Goal: Check status: Check status

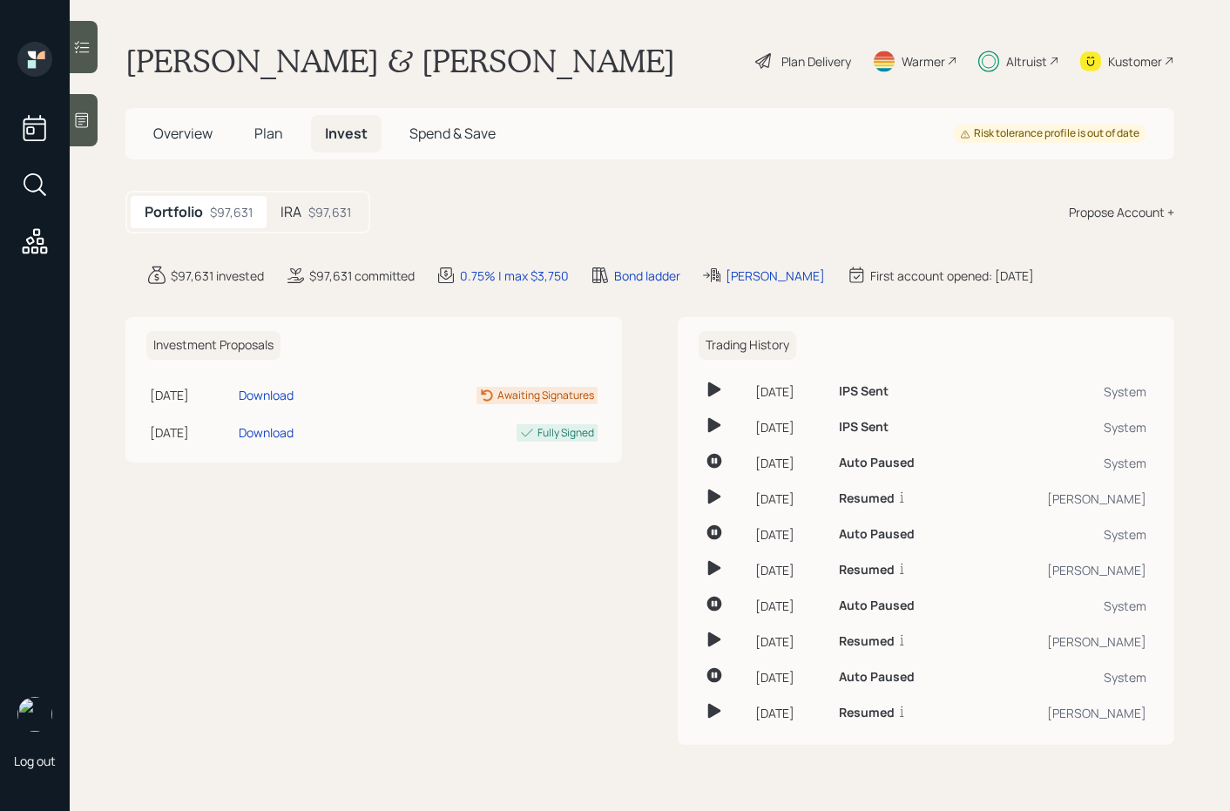
click at [322, 218] on div "$97,631" at bounding box center [329, 212] width 43 height 18
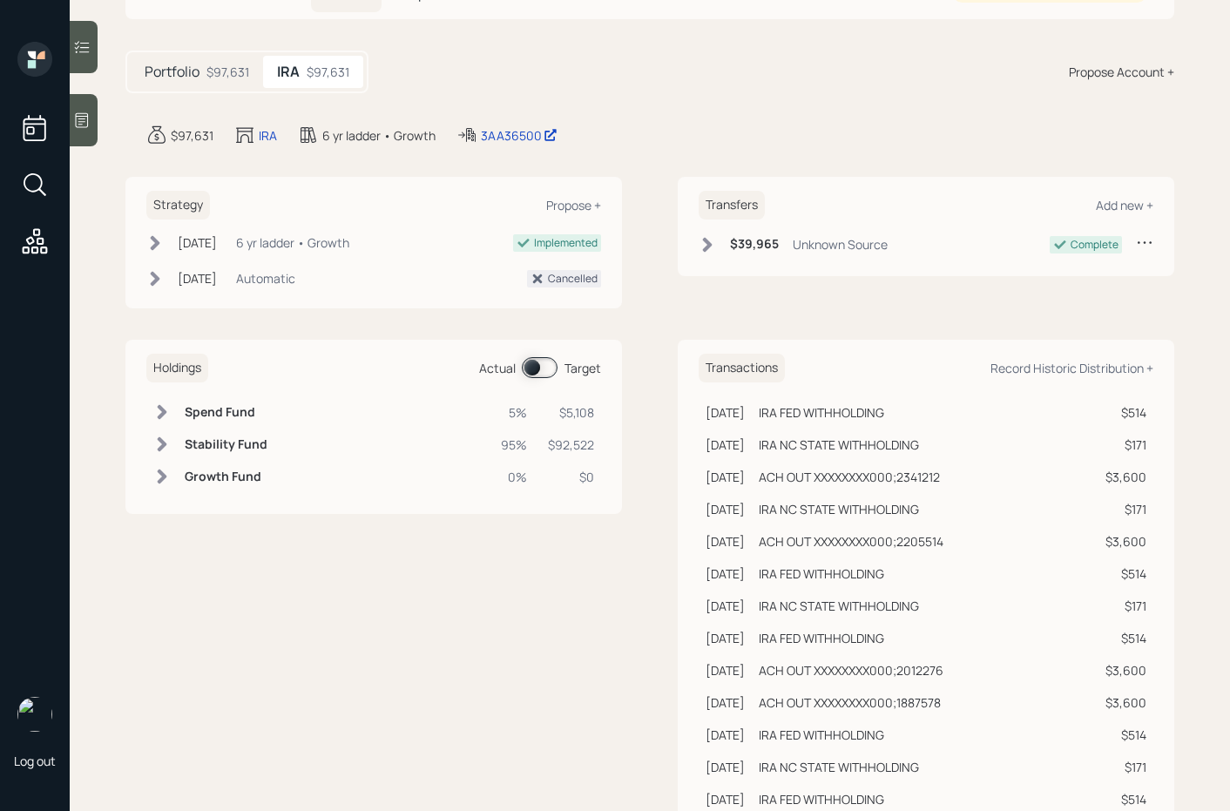
scroll to position [122, 0]
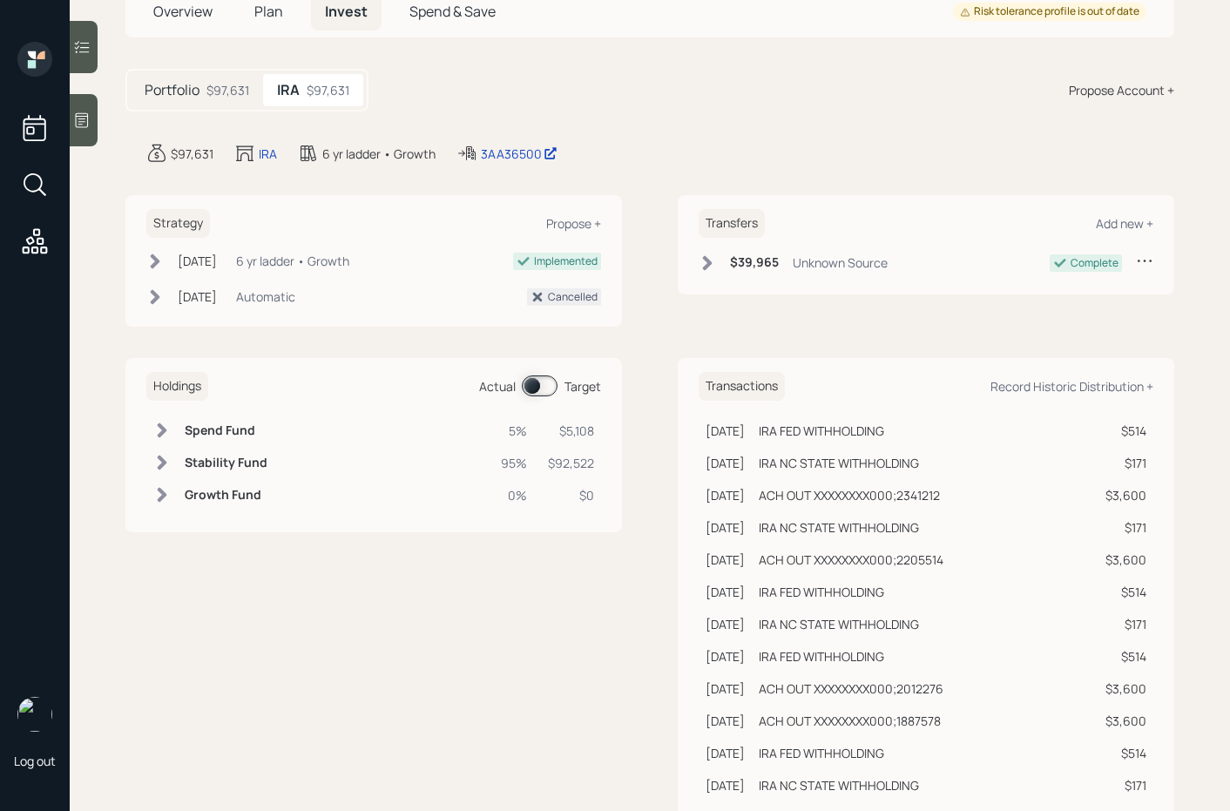
click at [526, 393] on span at bounding box center [540, 386] width 36 height 21
click at [552, 389] on span at bounding box center [540, 386] width 36 height 21
click at [547, 389] on span at bounding box center [540, 386] width 36 height 21
click at [546, 389] on span at bounding box center [540, 386] width 36 height 21
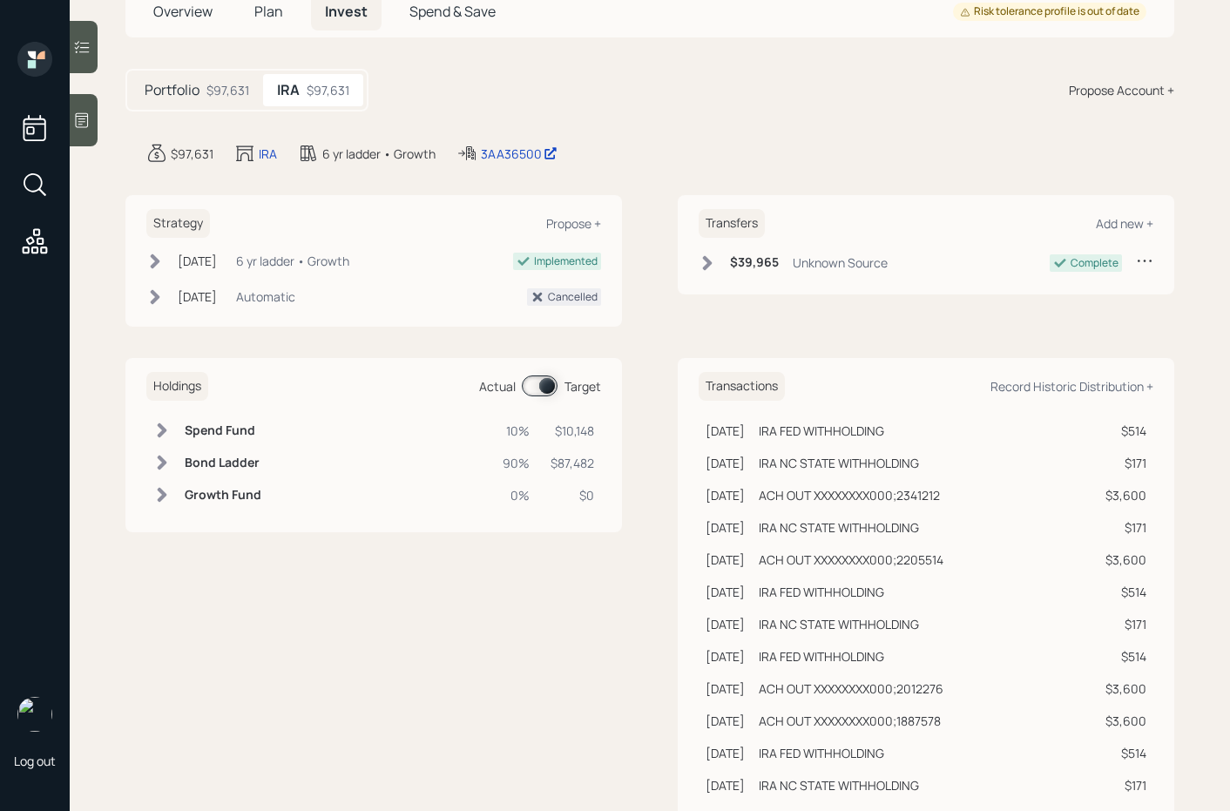
click at [87, 40] on icon at bounding box center [81, 46] width 17 height 17
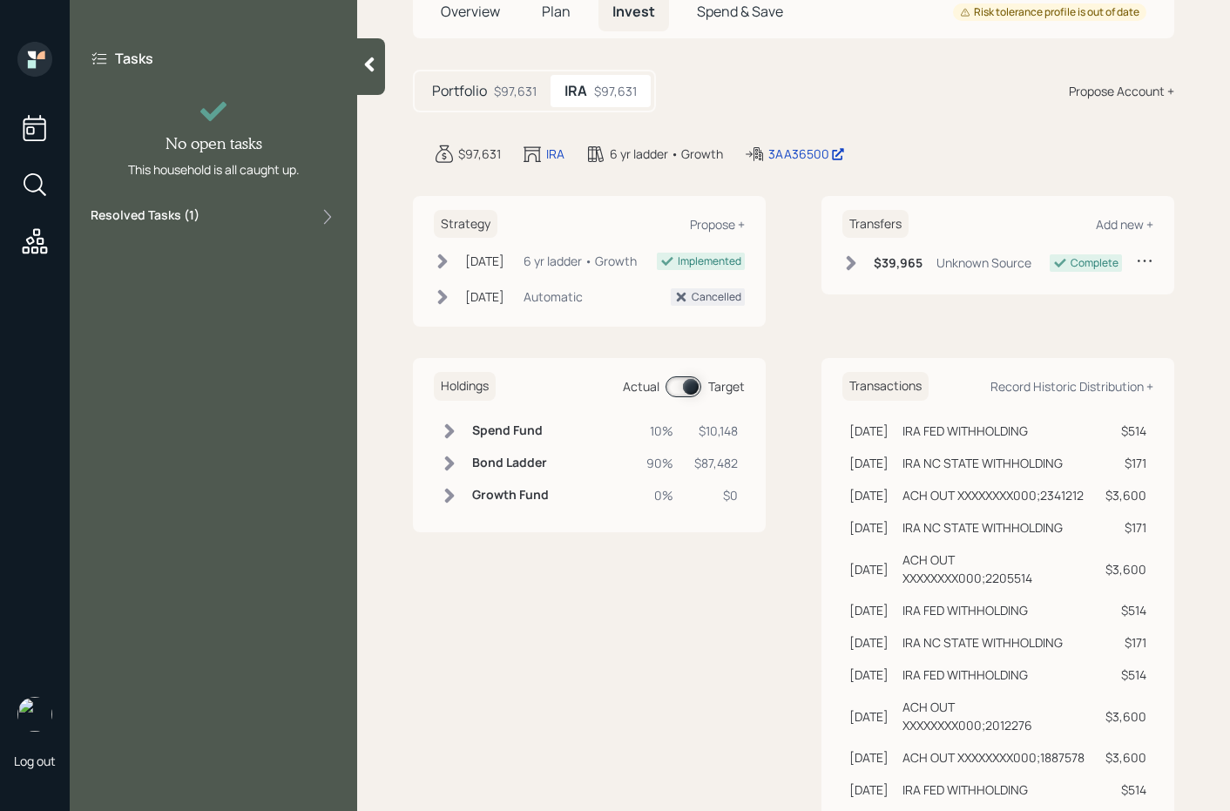
click at [151, 216] on label "Resolved Tasks ( 1 )" at bounding box center [145, 216] width 109 height 21
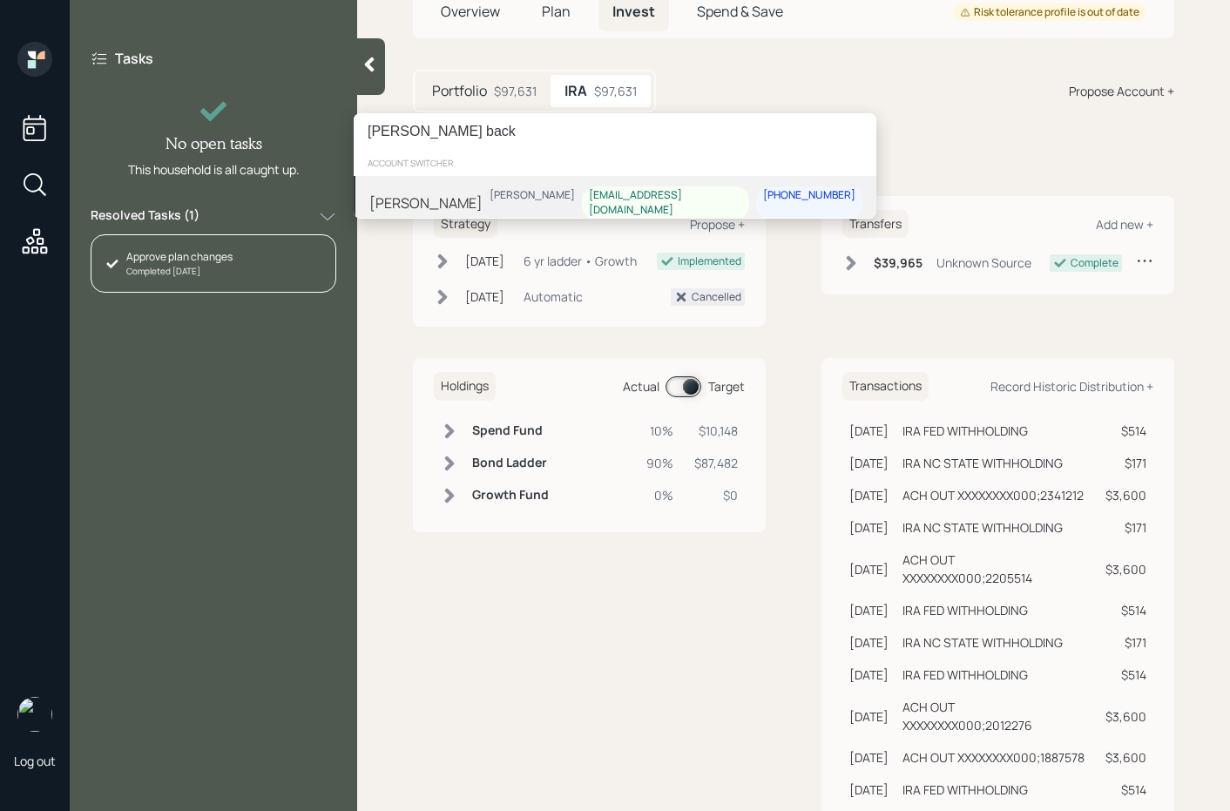
type input "jamie back"
